Goal: Task Accomplishment & Management: Use online tool/utility

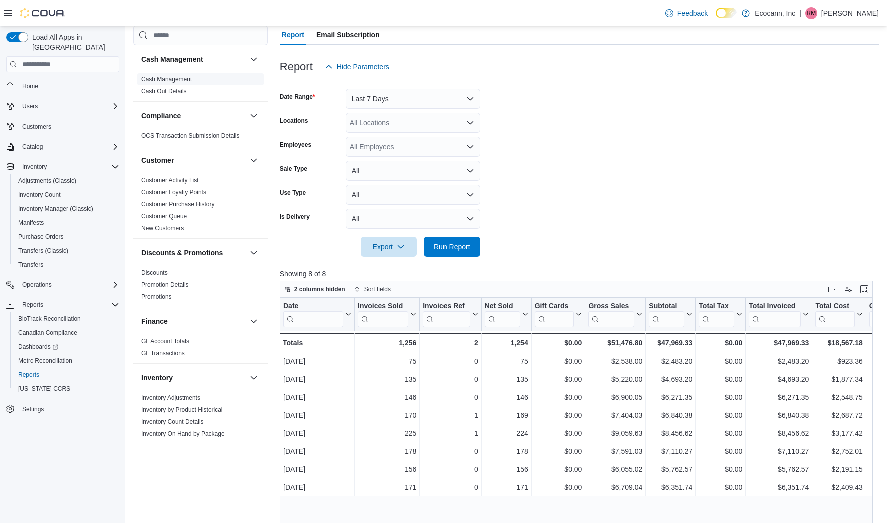
scroll to position [87, 0]
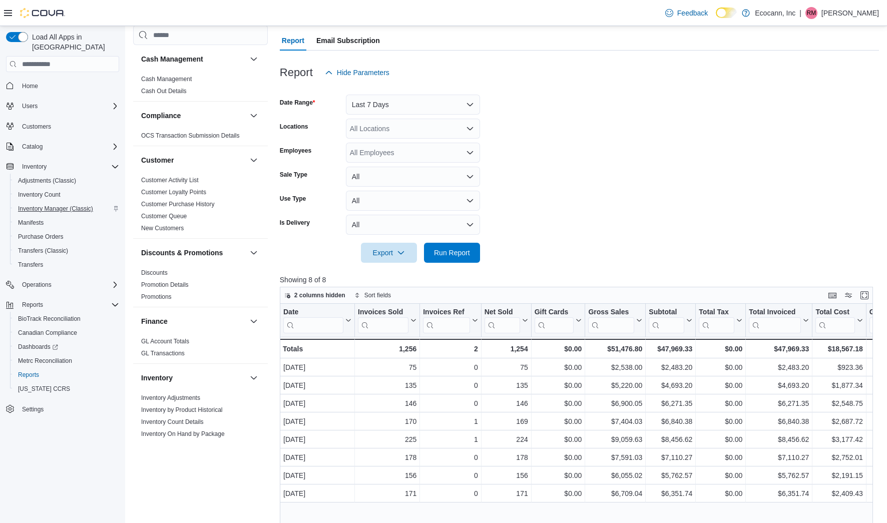
click at [65, 205] on span "Inventory Manager (Classic)" at bounding box center [55, 209] width 75 height 8
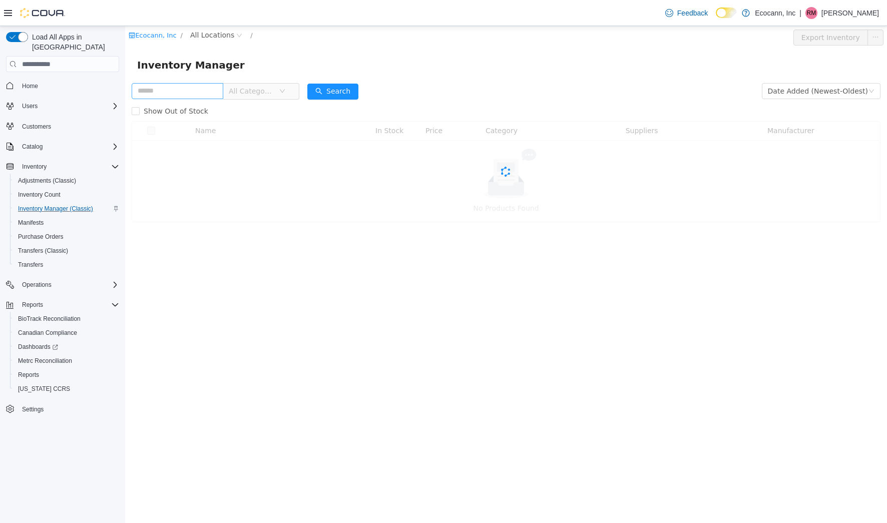
click at [192, 86] on input "text" at bounding box center [178, 91] width 92 height 16
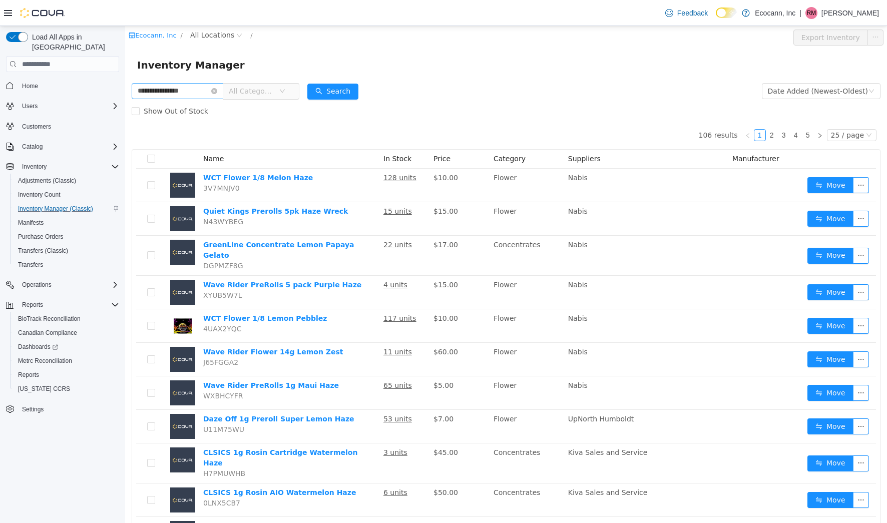
click at [201, 93] on input "**********" at bounding box center [178, 91] width 92 height 16
click at [206, 91] on input "**********" at bounding box center [178, 91] width 92 height 16
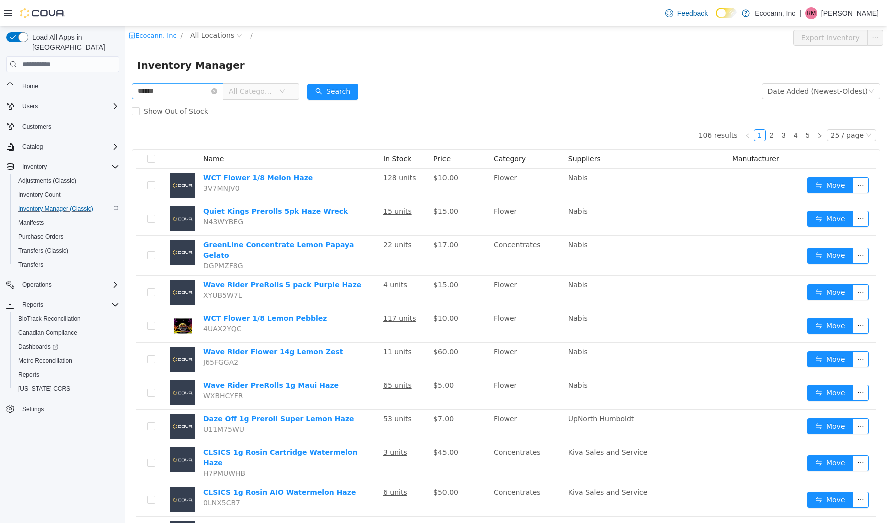
type input "******"
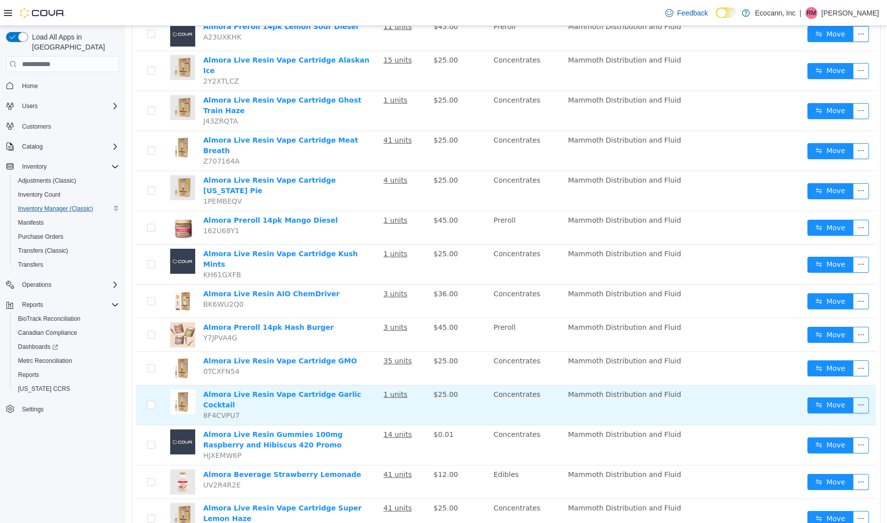
scroll to position [402, 0]
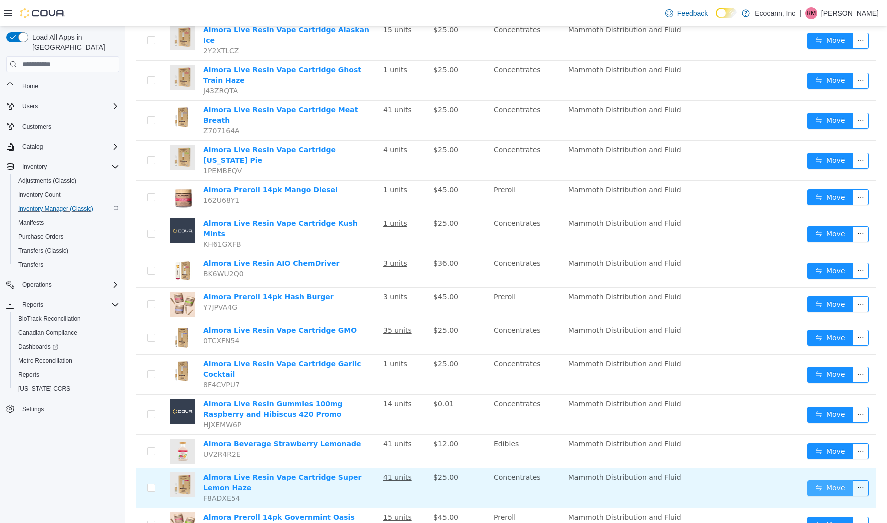
click at [820, 480] on button "Move" at bounding box center [830, 488] width 46 height 16
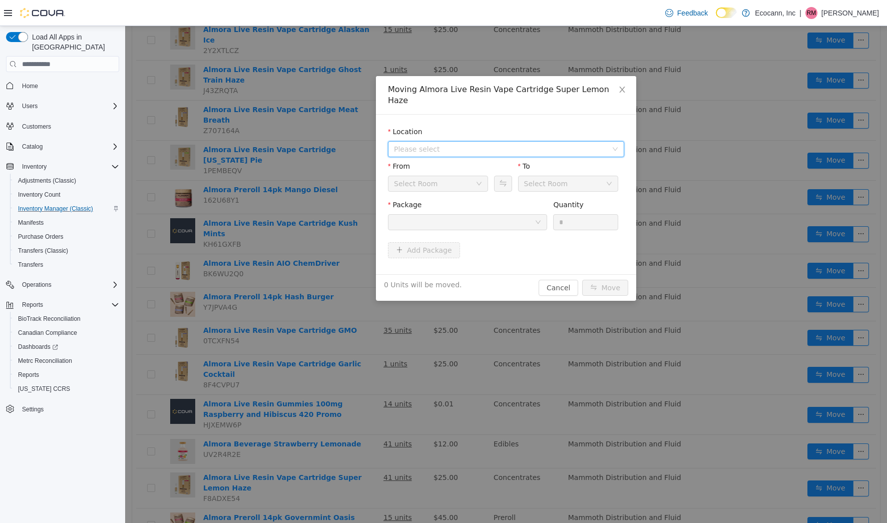
click at [513, 144] on span "Please select" at bounding box center [500, 149] width 213 height 10
click at [485, 168] on span "306 F St" at bounding box center [516, 175] width 211 height 14
click at [498, 216] on div at bounding box center [464, 222] width 141 height 15
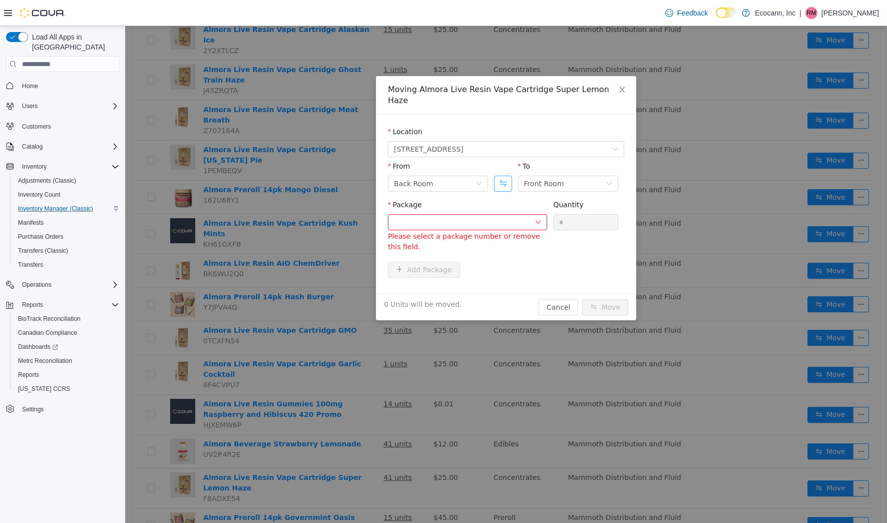
click at [507, 176] on button "Swap" at bounding box center [503, 184] width 18 height 16
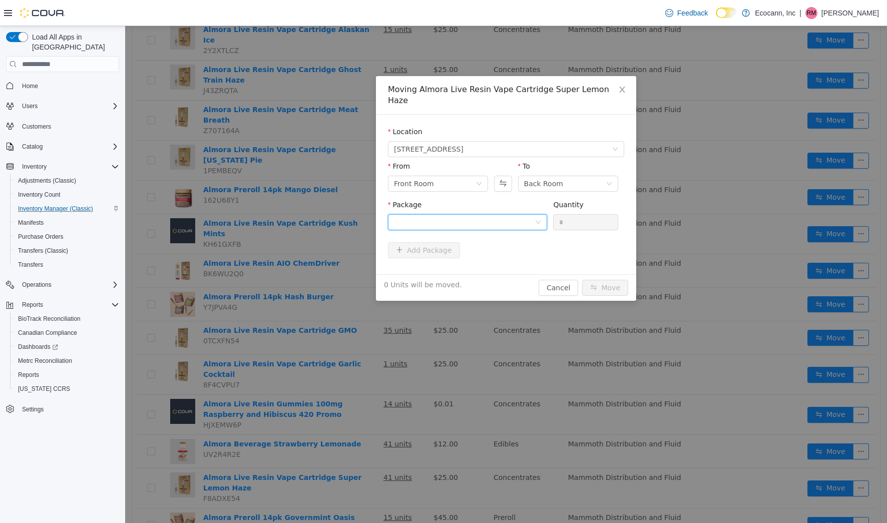
click at [506, 215] on div at bounding box center [464, 222] width 141 height 15
click at [506, 216] on input "Package" at bounding box center [464, 223] width 141 height 15
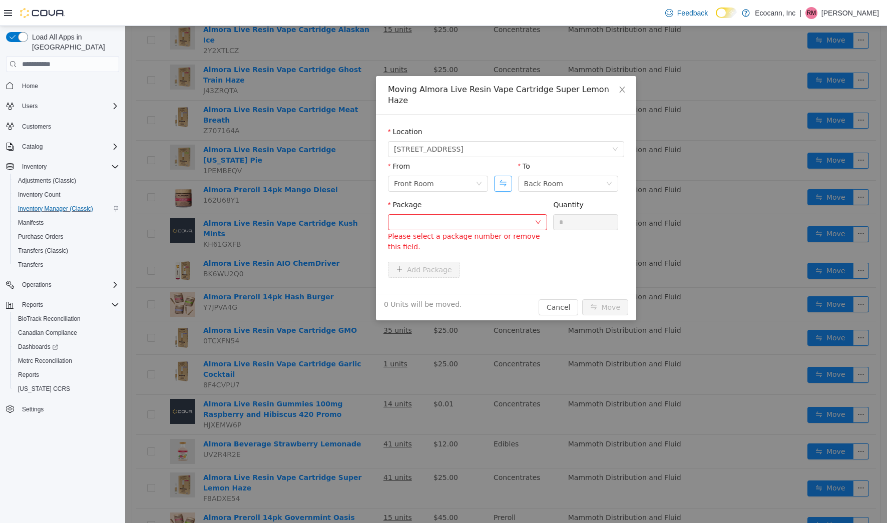
click at [502, 176] on button "Swap" at bounding box center [503, 184] width 18 height 16
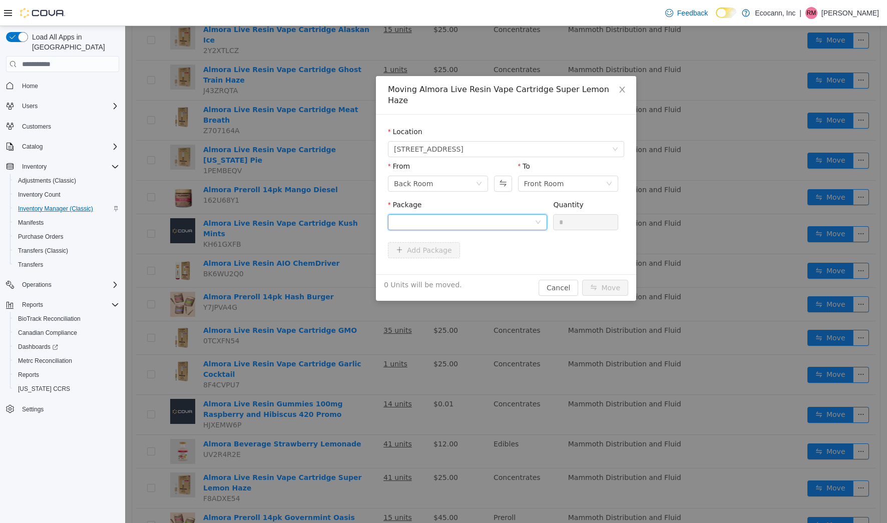
click at [498, 215] on div at bounding box center [464, 222] width 141 height 15
click at [495, 260] on li "1a406030003bd6d000955856 Quantity : 40 Units" at bounding box center [467, 252] width 159 height 27
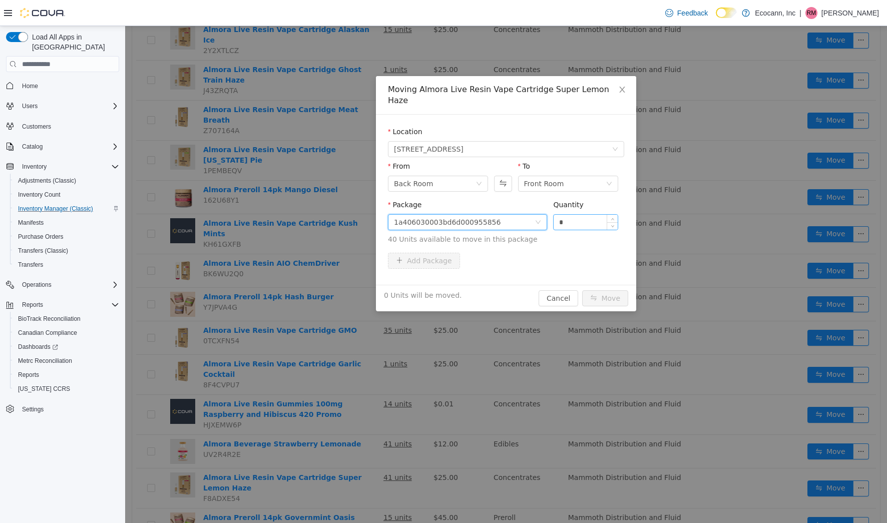
click at [561, 215] on input "*" at bounding box center [585, 222] width 64 height 15
type input "**"
click at [610, 290] on button "Move" at bounding box center [605, 298] width 46 height 16
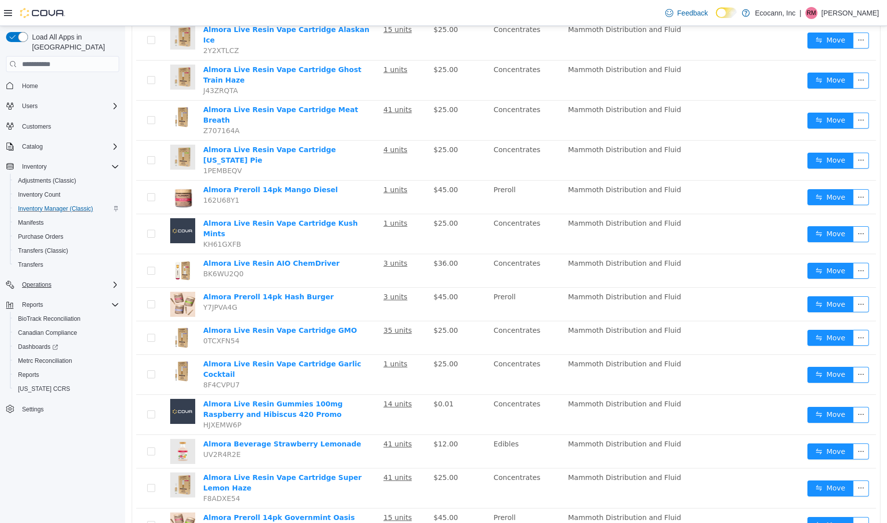
click at [69, 279] on div "Operations" at bounding box center [68, 285] width 101 height 12
click at [64, 309] on span "Traceabilty Dashboard" at bounding box center [48, 313] width 60 height 8
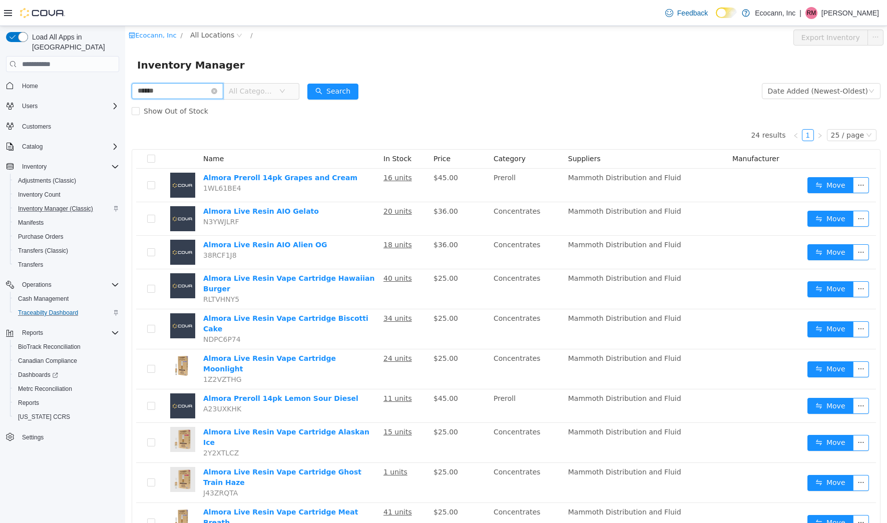
click at [223, 86] on input "******" at bounding box center [178, 91] width 92 height 16
click at [217, 92] on icon "icon: close-circle" at bounding box center [214, 91] width 6 height 6
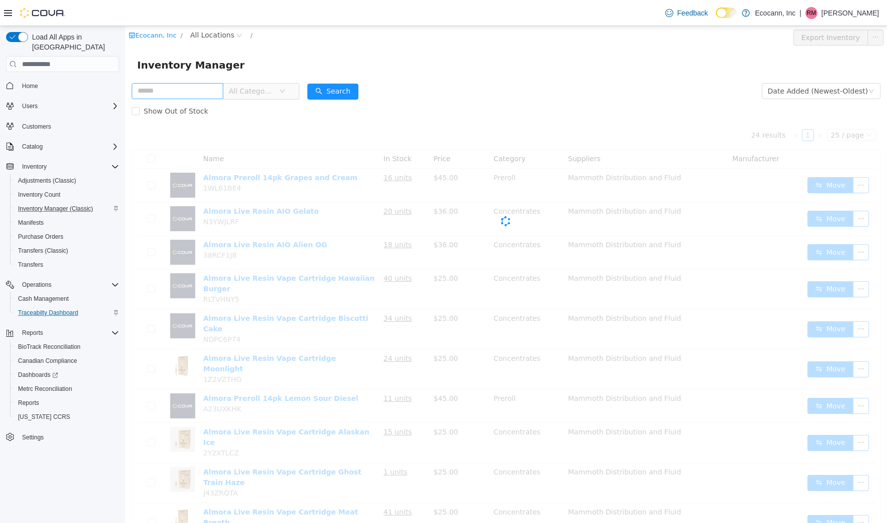
click at [301, 56] on div "Inventory Manager" at bounding box center [506, 65] width 762 height 32
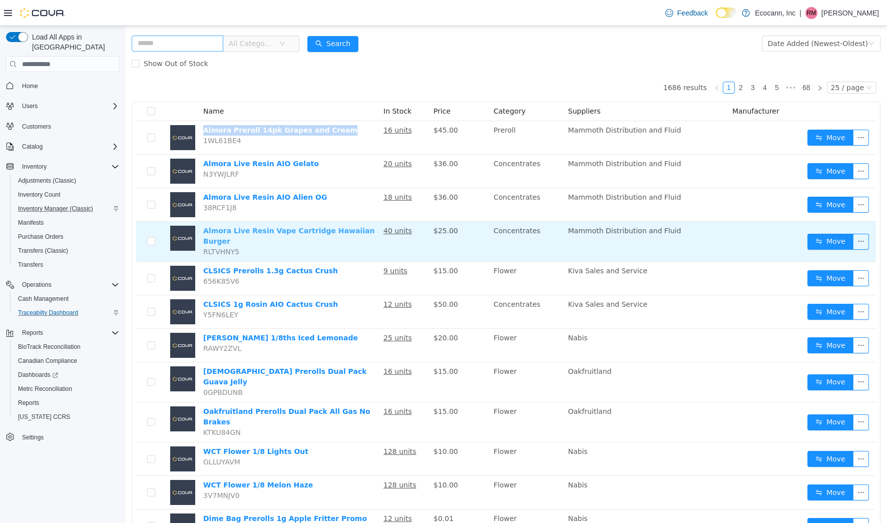
scroll to position [59, 0]
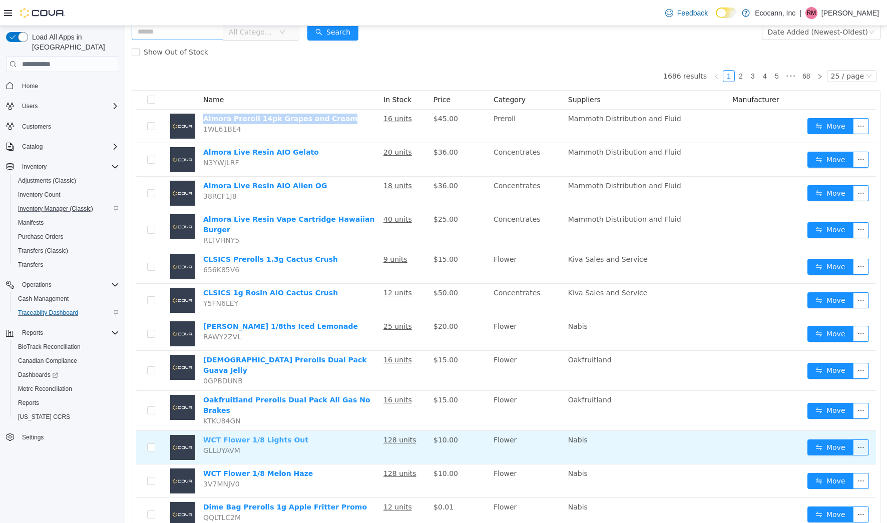
click at [267, 436] on link "WCT Flower 1/8 Lights Out" at bounding box center [255, 440] width 105 height 8
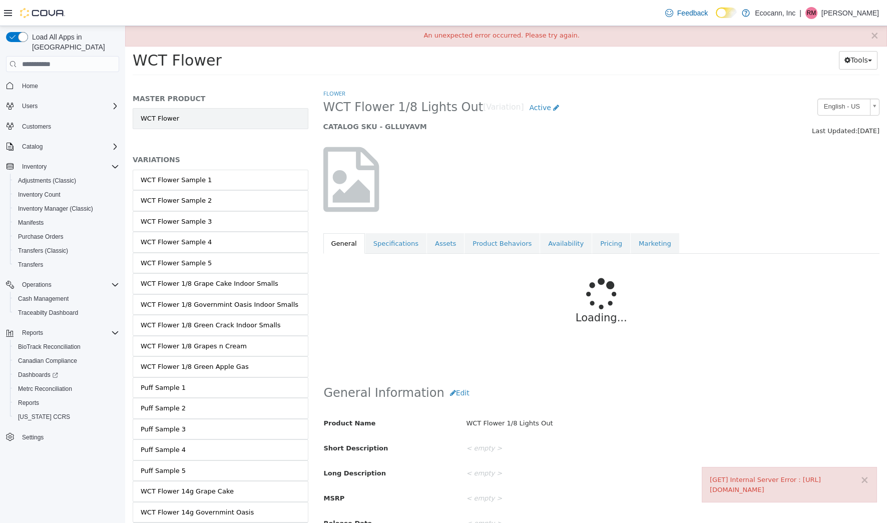
click at [233, 125] on link "WCT Flower" at bounding box center [221, 118] width 176 height 21
click at [874, 36] on button "×" at bounding box center [874, 36] width 9 height 11
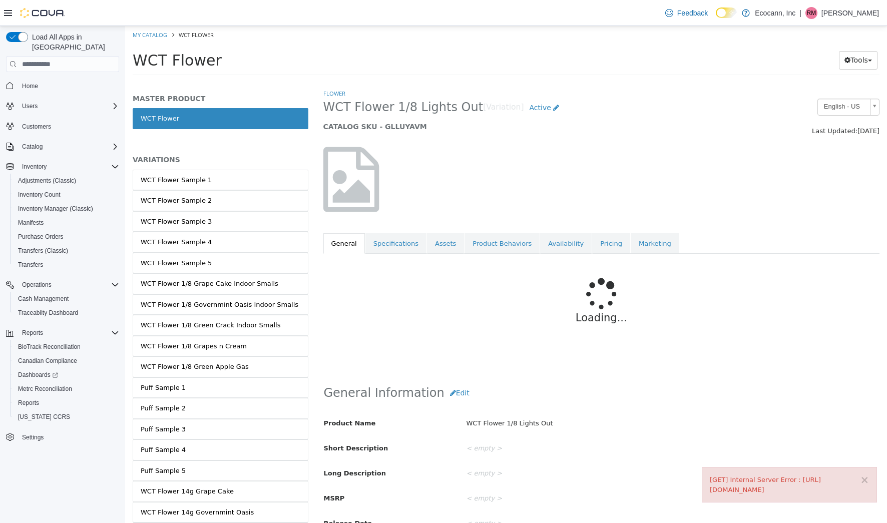
click at [869, 482] on div "× [GET] Internal Server Error : https://webapi.covasoft.net/api/productlibrary/…" at bounding box center [788, 485] width 175 height 36
click at [861, 479] on div "× [GET] Internal Server Error : https://webapi.covasoft.net/api/productlibrary/…" at bounding box center [788, 485] width 175 height 36
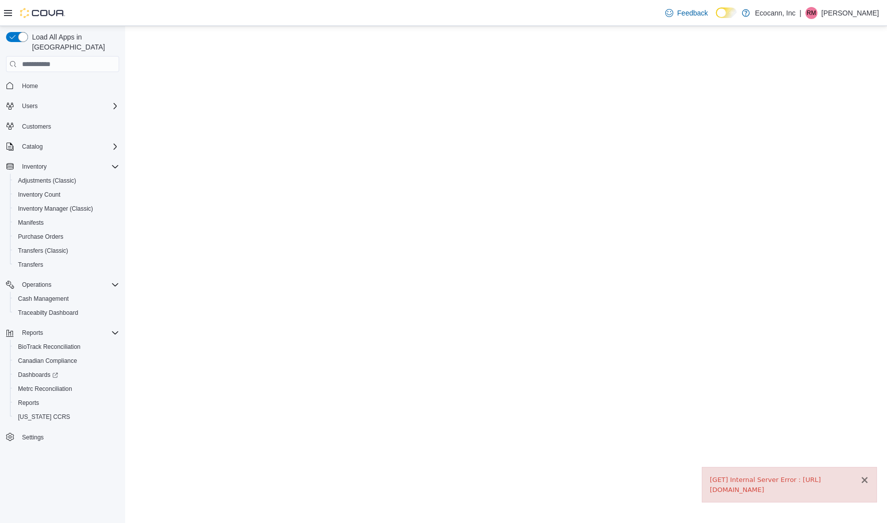
click at [868, 475] on button "×" at bounding box center [864, 480] width 9 height 11
click at [694, 34] on html "Saving Bulk Changes... ×" at bounding box center [506, 30] width 762 height 8
